Goal: Navigation & Orientation: Find specific page/section

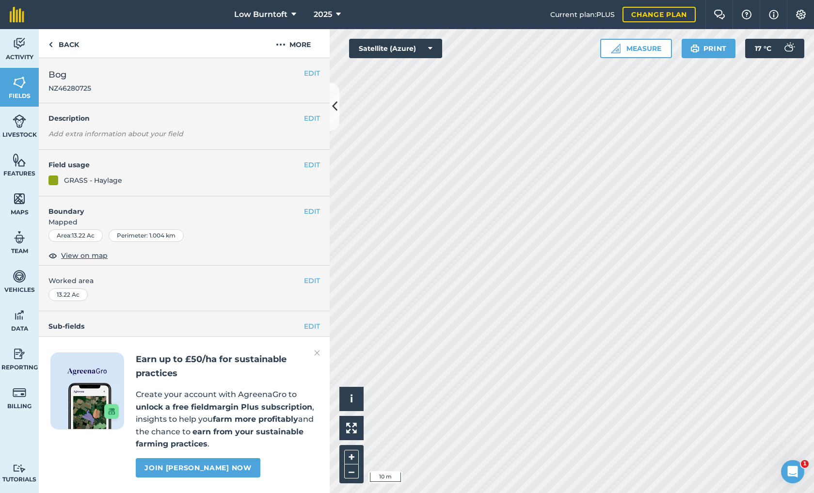
click at [317, 355] on img at bounding box center [317, 353] width 6 height 12
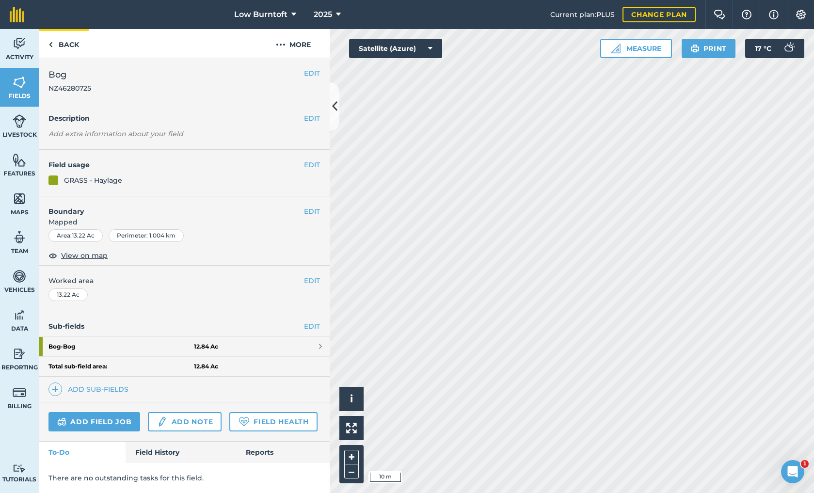
click at [71, 48] on link "Back" at bounding box center [64, 43] width 50 height 29
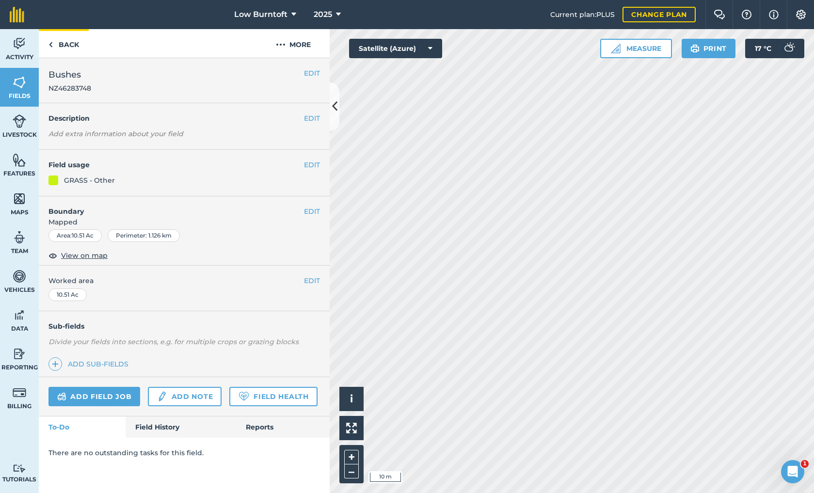
click at [72, 44] on link "Back" at bounding box center [64, 43] width 50 height 29
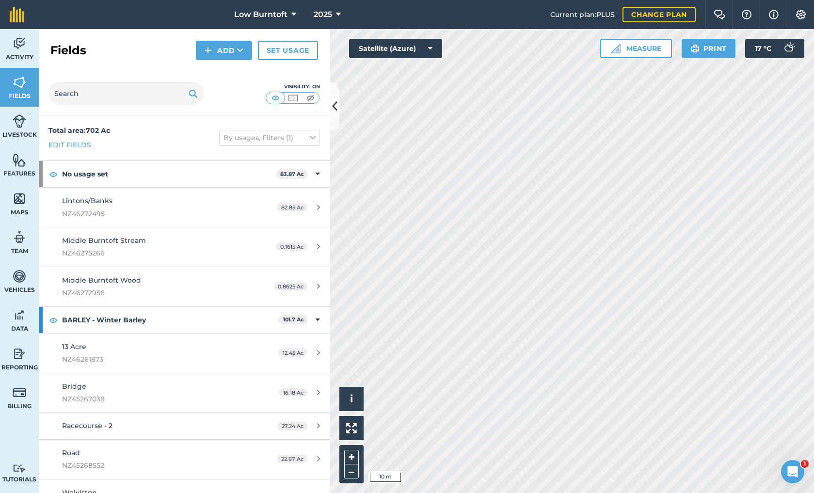
click at [72, 44] on h2 "Fields" at bounding box center [68, 51] width 36 height 16
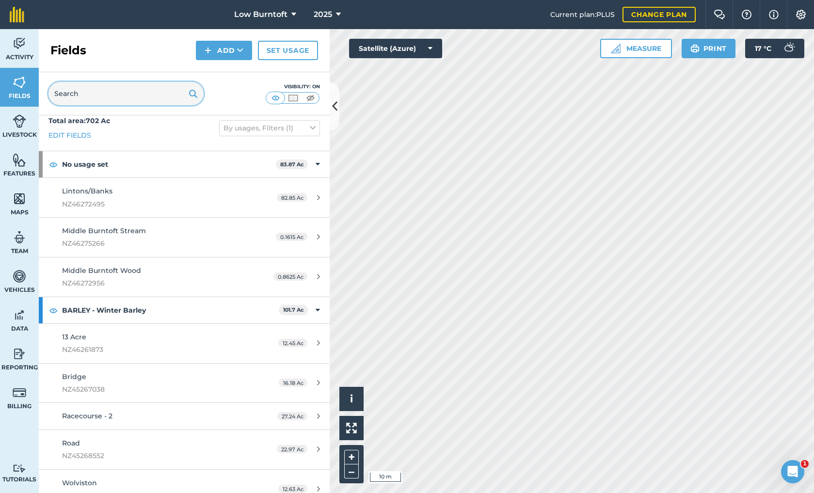
click at [83, 90] on input "text" at bounding box center [125, 93] width 155 height 23
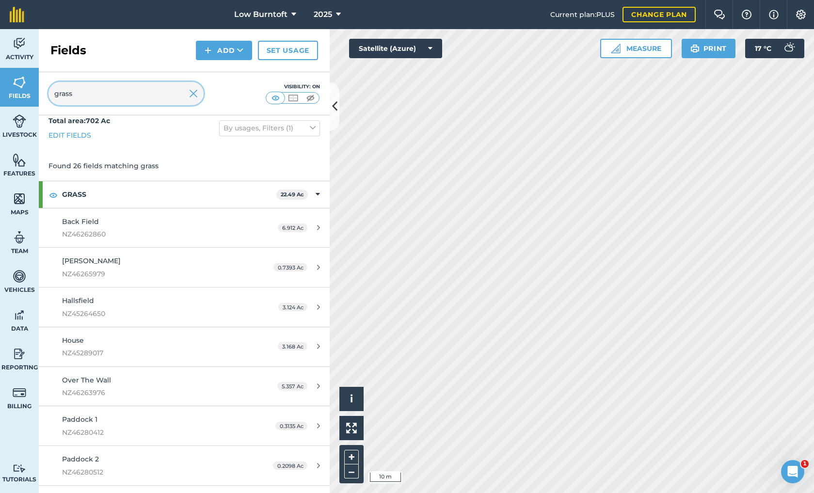
type input "grass"
click at [166, 129] on div "Total area : 702 Ac Edit fields By usages, Filters (1)" at bounding box center [184, 128] width 291 height 45
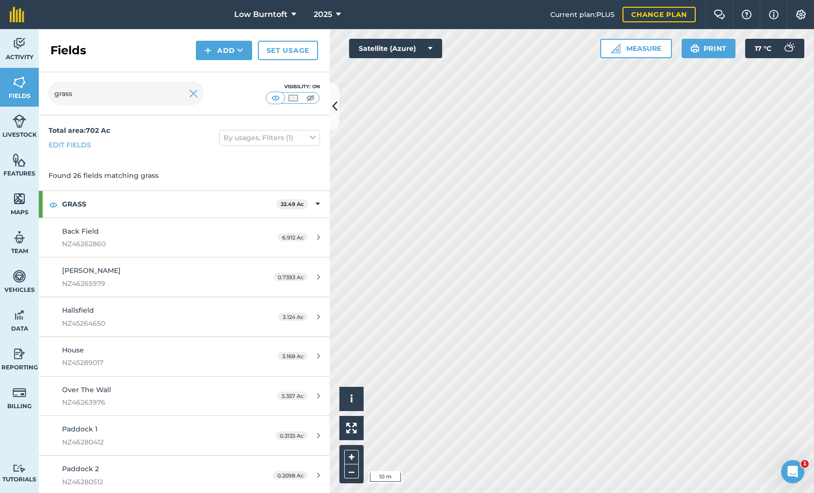
scroll to position [0, 0]
click at [16, 176] on span "Features" at bounding box center [19, 174] width 39 height 8
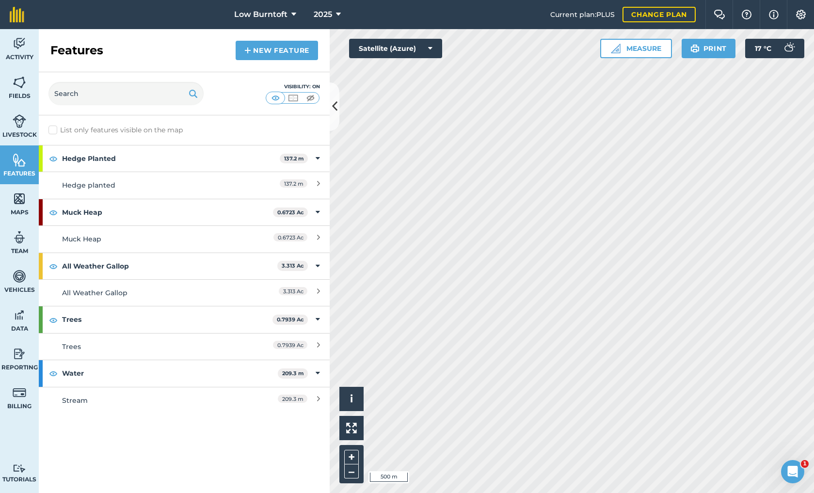
click at [14, 120] on img at bounding box center [20, 121] width 14 height 15
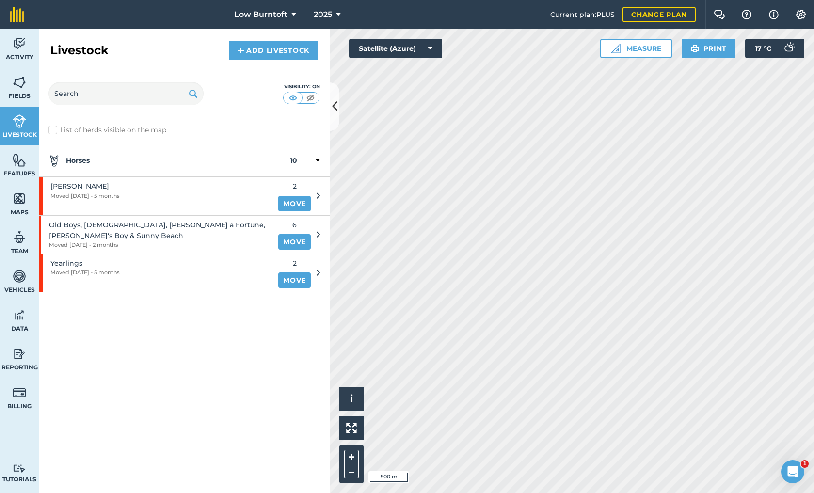
click at [12, 80] on link "Fields" at bounding box center [19, 87] width 39 height 39
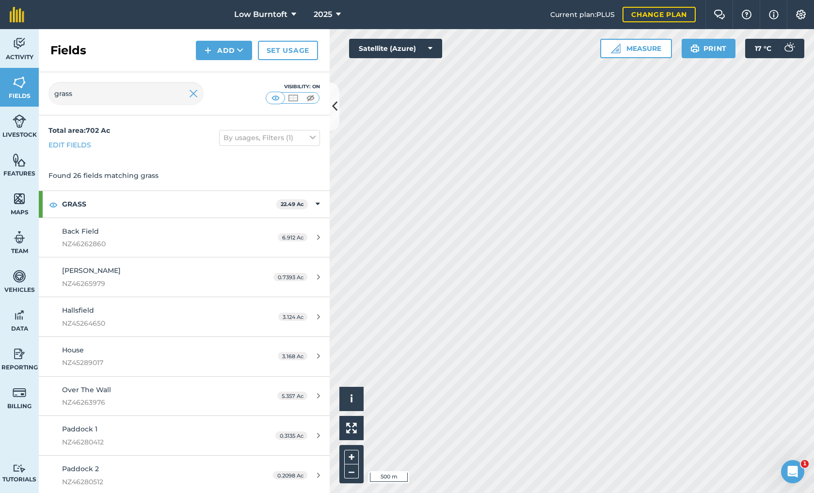
click at [193, 95] on img at bounding box center [193, 94] width 9 height 12
